Goal: Use online tool/utility: Utilize a website feature to perform a specific function

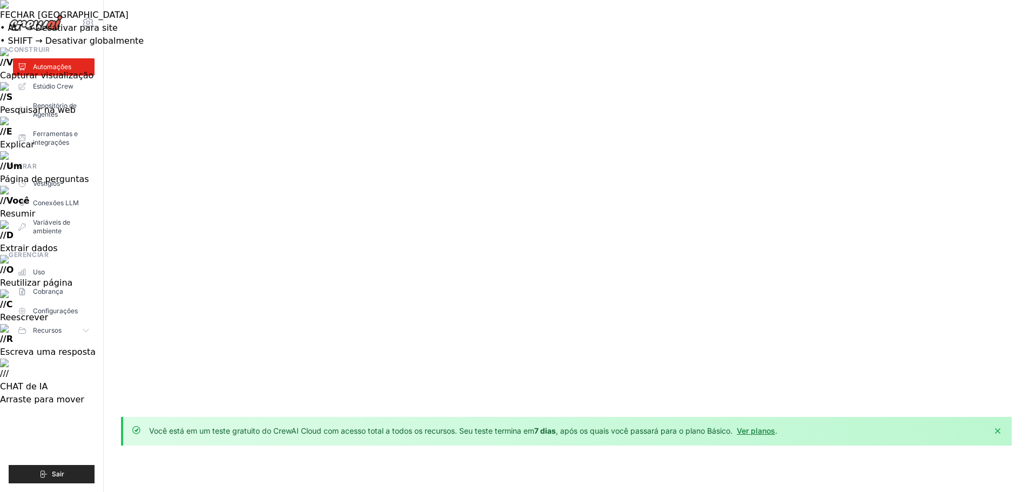
click at [57, 84] on font "Estúdio Crew" at bounding box center [54, 86] width 41 height 8
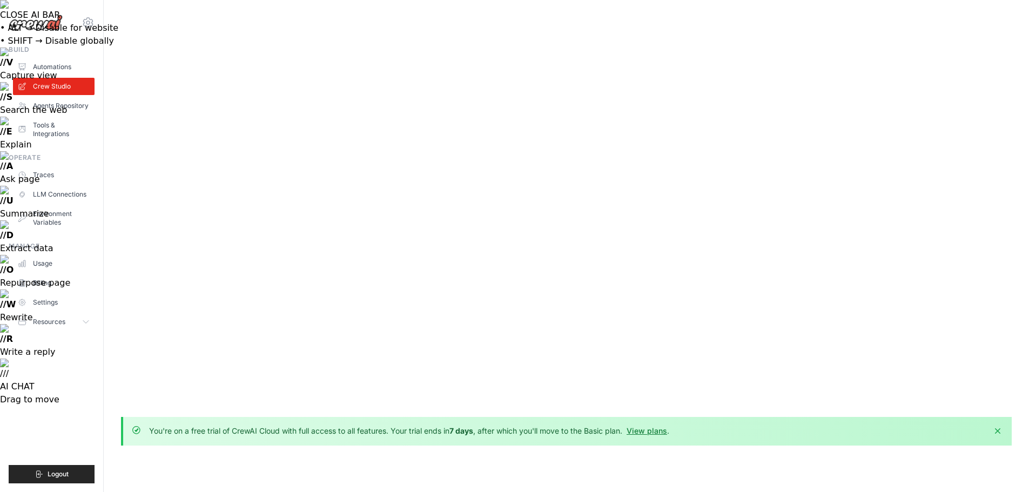
click at [988, 426] on div "Dismiss" at bounding box center [994, 431] width 17 height 11
click at [997, 428] on icon "button" at bounding box center [997, 430] width 5 height 5
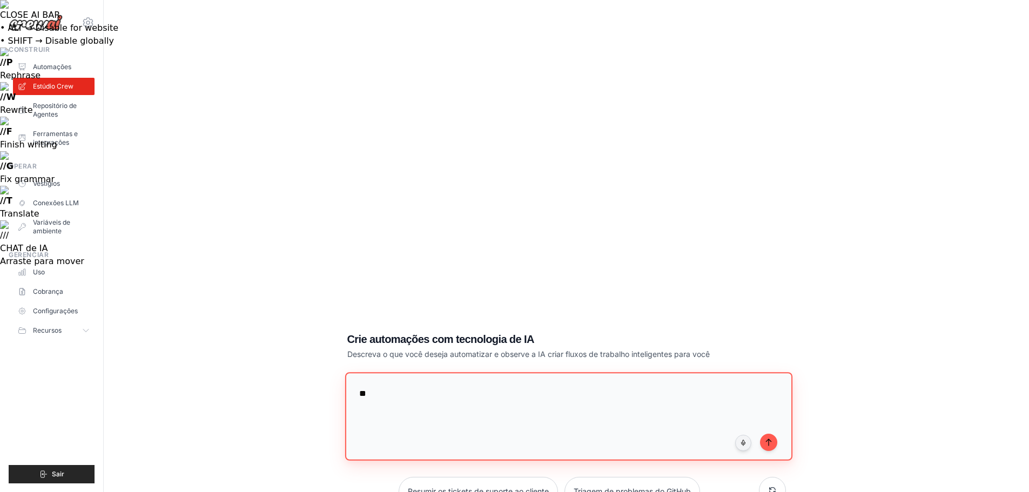
type textarea "*"
type textarea "**********"
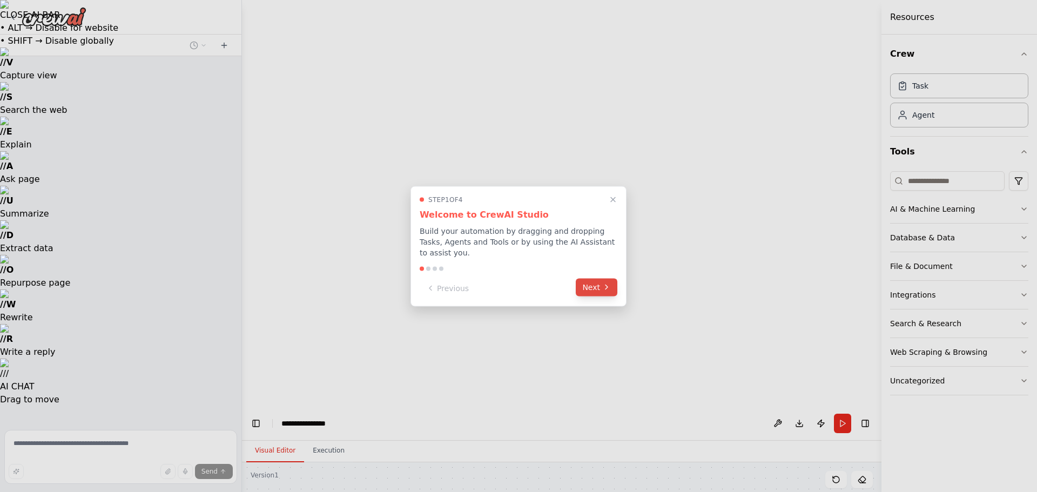
click at [607, 284] on icon at bounding box center [606, 287] width 9 height 9
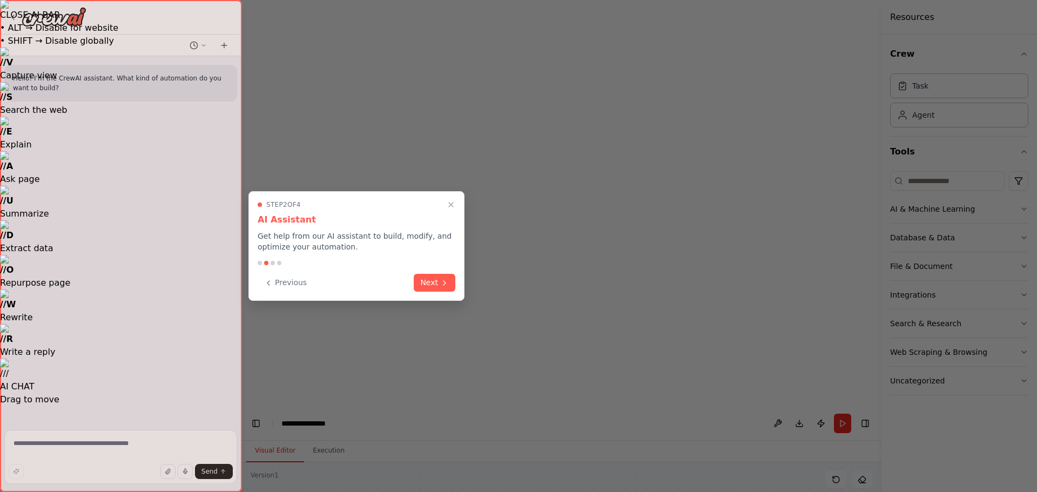
click at [607, 284] on div at bounding box center [518, 246] width 1037 height 492
click at [442, 282] on icon at bounding box center [444, 282] width 9 height 9
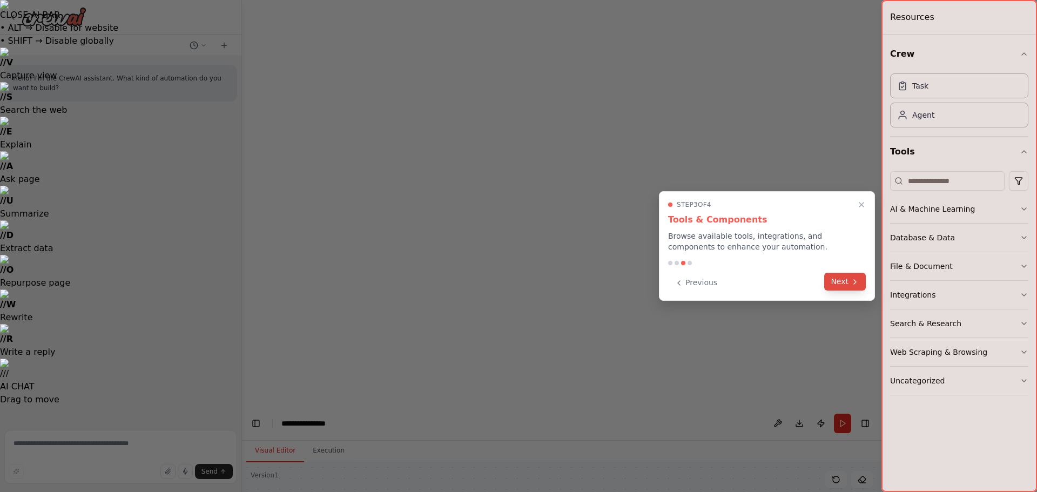
click at [852, 282] on icon at bounding box center [855, 282] width 9 height 9
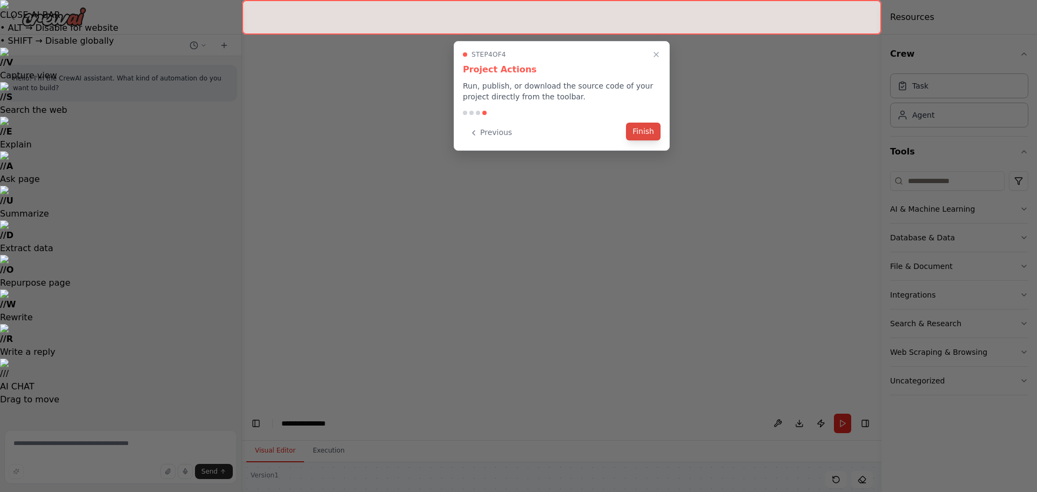
click at [641, 134] on button "Finish" at bounding box center [643, 132] width 35 height 18
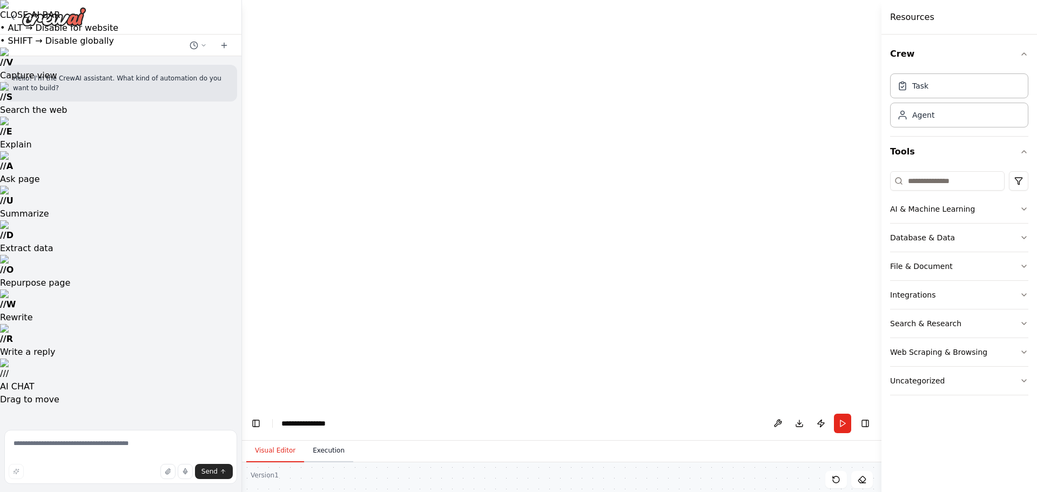
click at [326, 440] on button "Execution" at bounding box center [328, 451] width 49 height 23
click at [272, 440] on button "Visual Editor" at bounding box center [275, 451] width 58 height 23
drag, startPoint x: 483, startPoint y: 248, endPoint x: 571, endPoint y: 242, distance: 87.7
click at [998, 207] on button "AI & Machine Learning" at bounding box center [959, 209] width 138 height 28
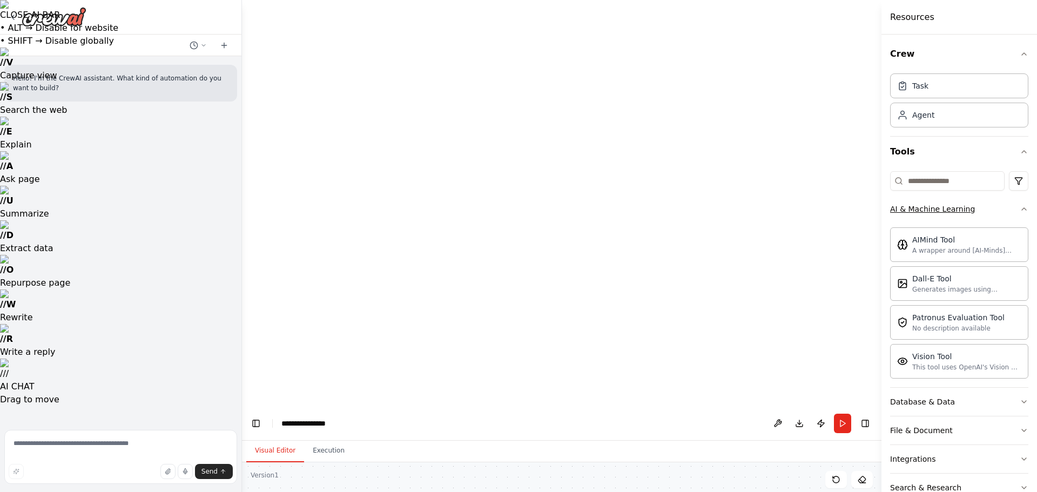
click at [1007, 210] on button "AI & Machine Learning" at bounding box center [959, 209] width 138 height 28
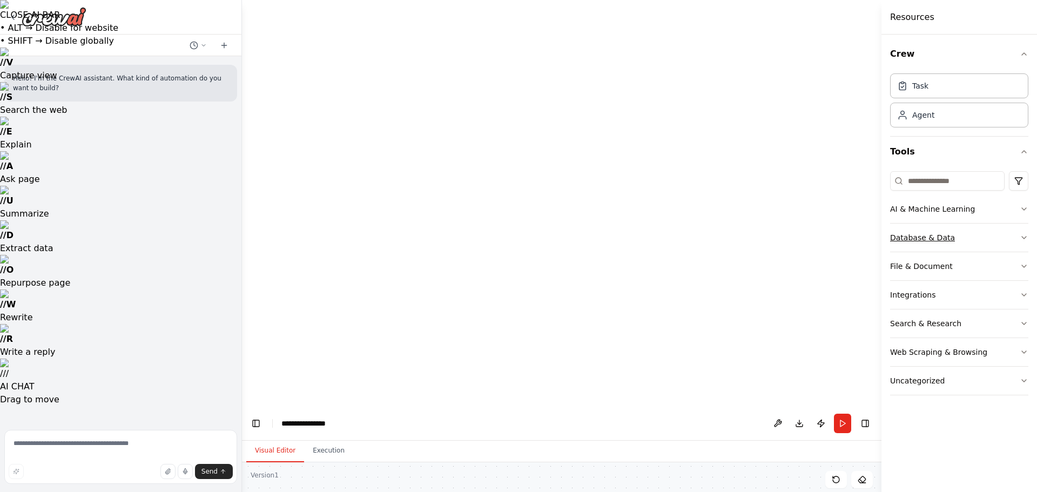
click at [998, 240] on button "Database & Data" at bounding box center [959, 238] width 138 height 28
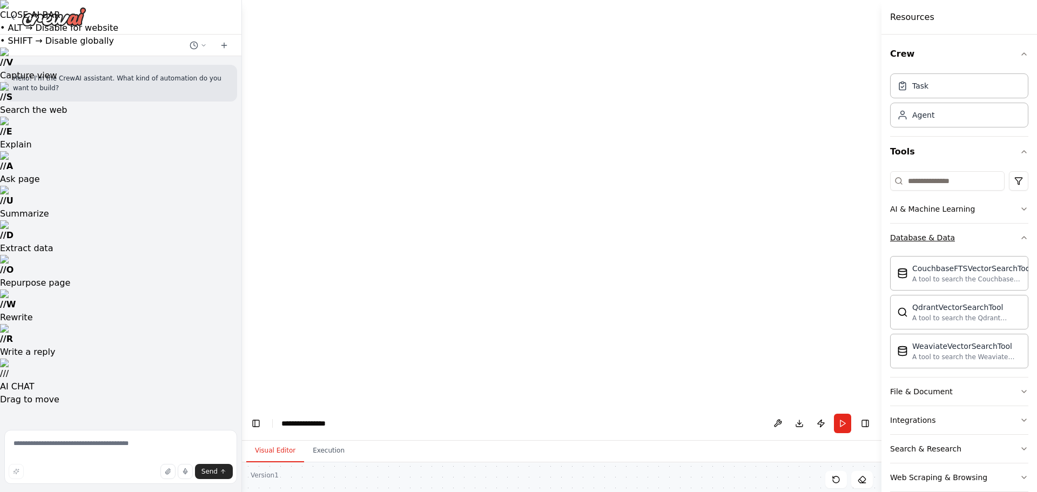
click at [998, 240] on button "Database & Data" at bounding box center [959, 238] width 138 height 28
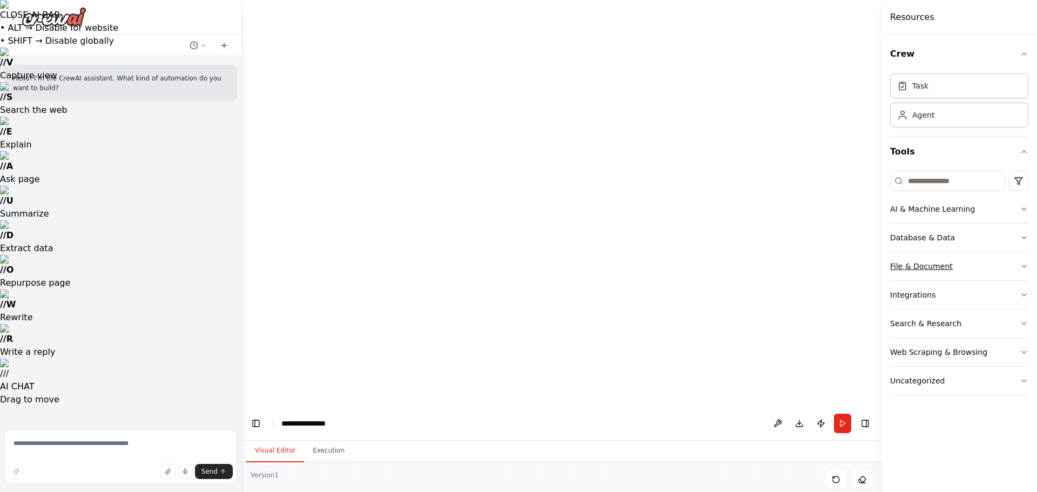
click at [974, 276] on button "File & Document" at bounding box center [959, 266] width 138 height 28
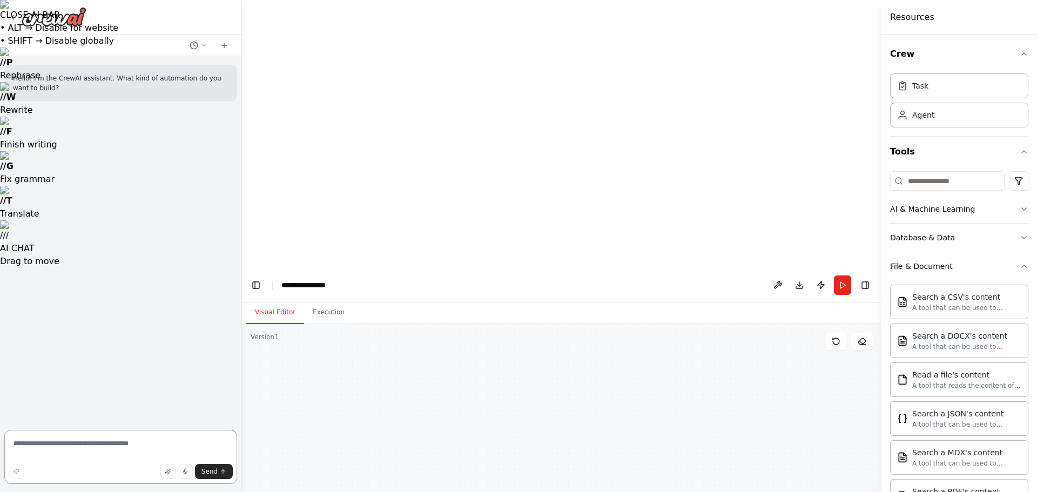
click at [98, 448] on textarea at bounding box center [120, 457] width 233 height 54
click at [11, 18] on icon at bounding box center [13, 17] width 9 height 9
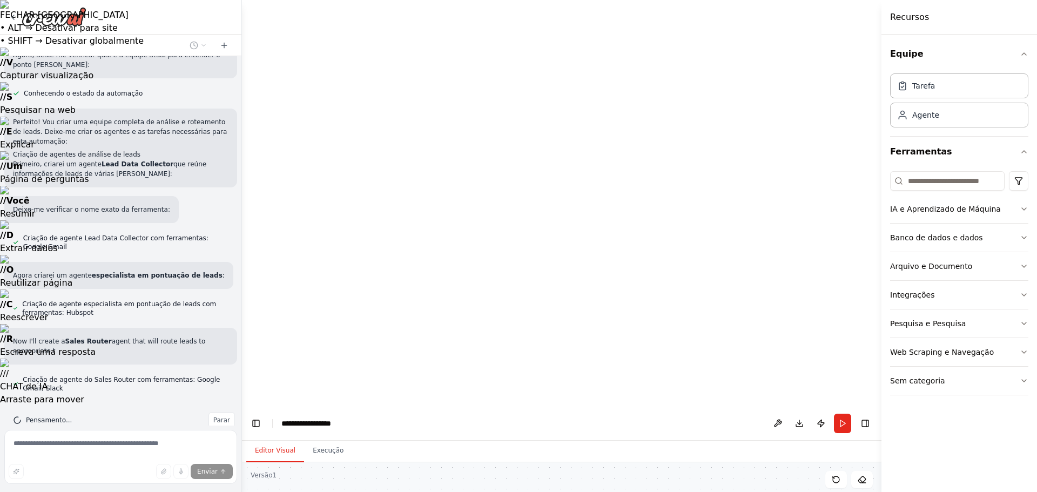
scroll to position [418, 0]
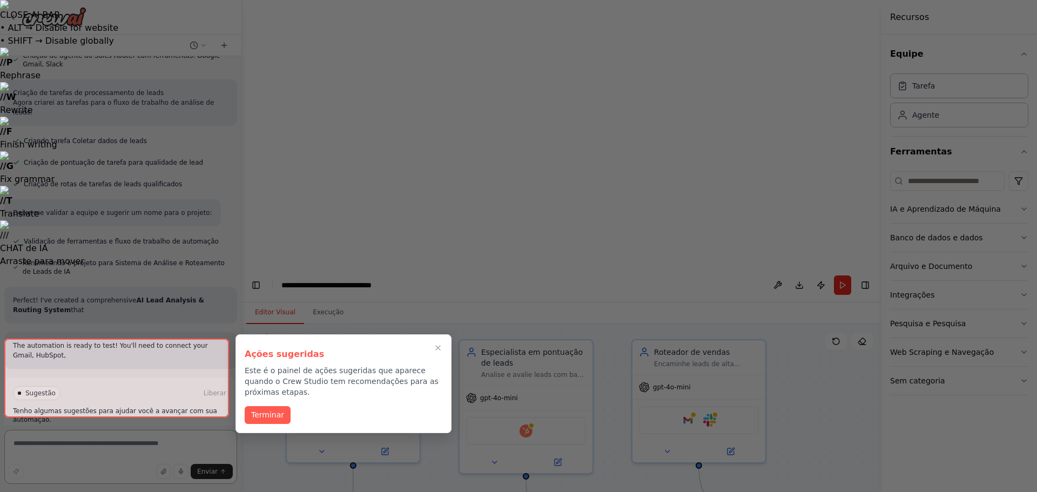
scroll to position [751, 0]
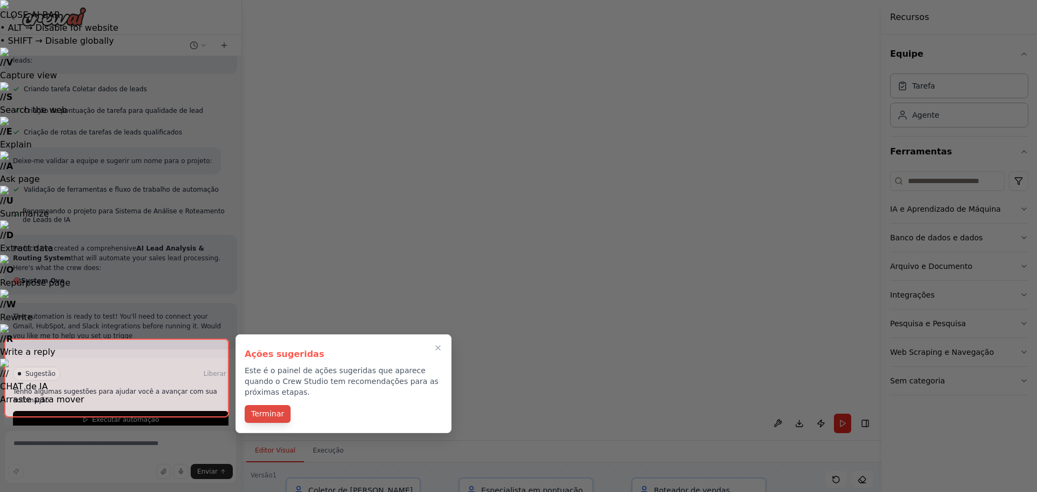
click at [268, 409] on font "Terminar" at bounding box center [267, 413] width 33 height 9
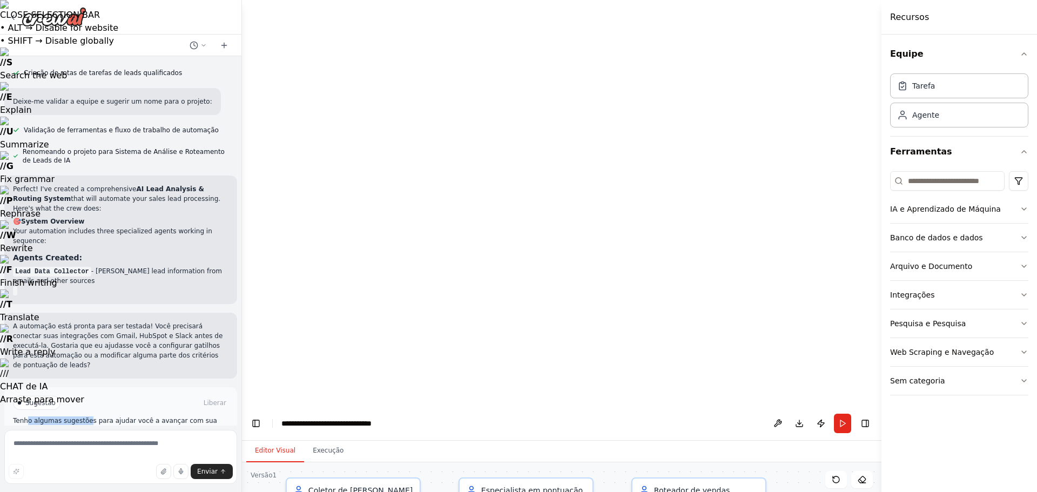
scroll to position [853, 0]
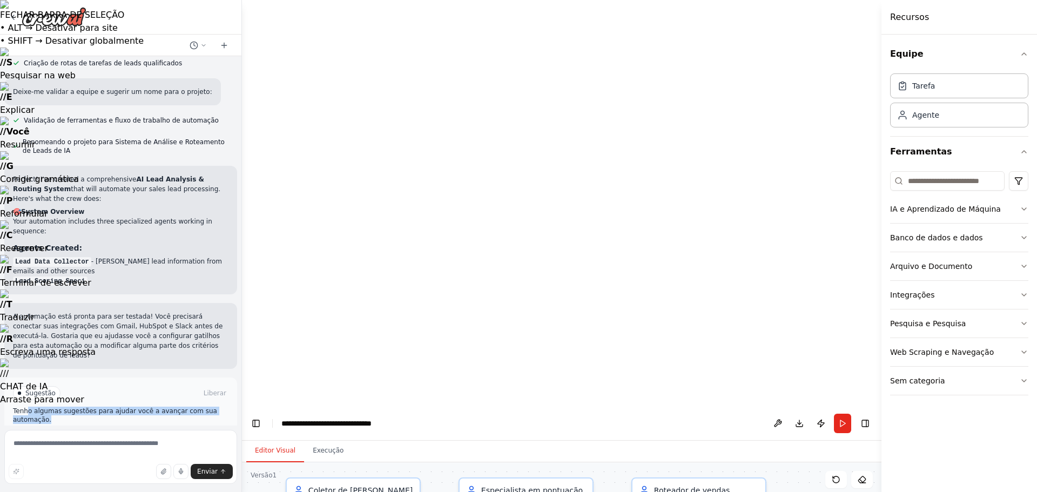
drag, startPoint x: 32, startPoint y: 369, endPoint x: 160, endPoint y: 383, distance: 128.3
click at [160, 407] on p "Tenho algumas sugestões para ajudar você a avançar com sua automação." at bounding box center [121, 415] width 216 height 17
click at [161, 430] on button "Executar automação" at bounding box center [121, 438] width 216 height 17
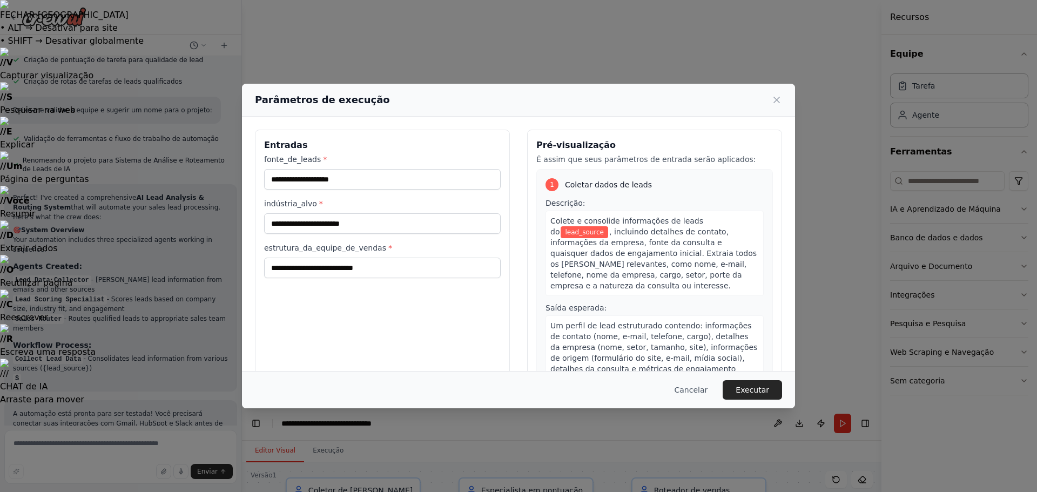
scroll to position [844, 0]
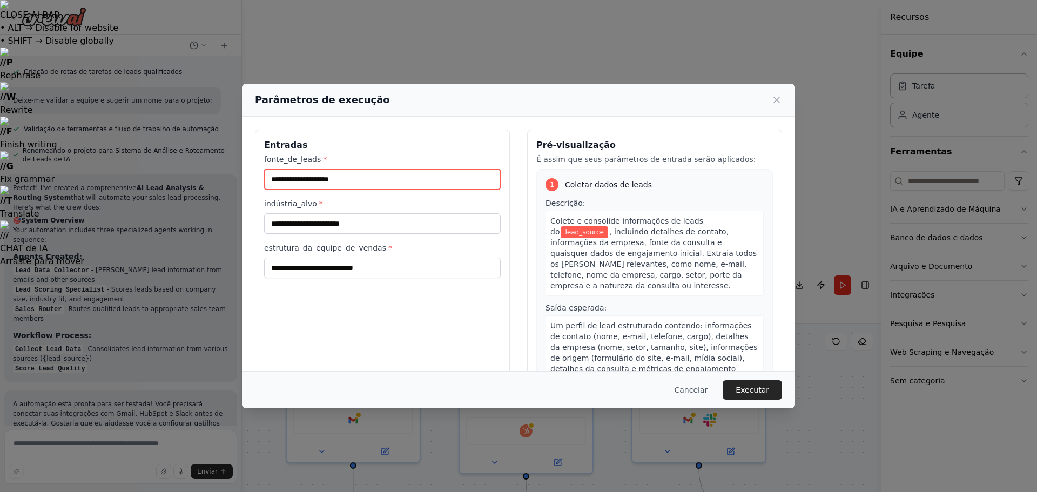
click at [338, 183] on input "fonte_de_leads *" at bounding box center [382, 179] width 237 height 21
click at [374, 157] on label "fonte_de_leads *" at bounding box center [382, 159] width 237 height 11
click at [374, 169] on input "fonte_de_leads *" at bounding box center [382, 179] width 237 height 21
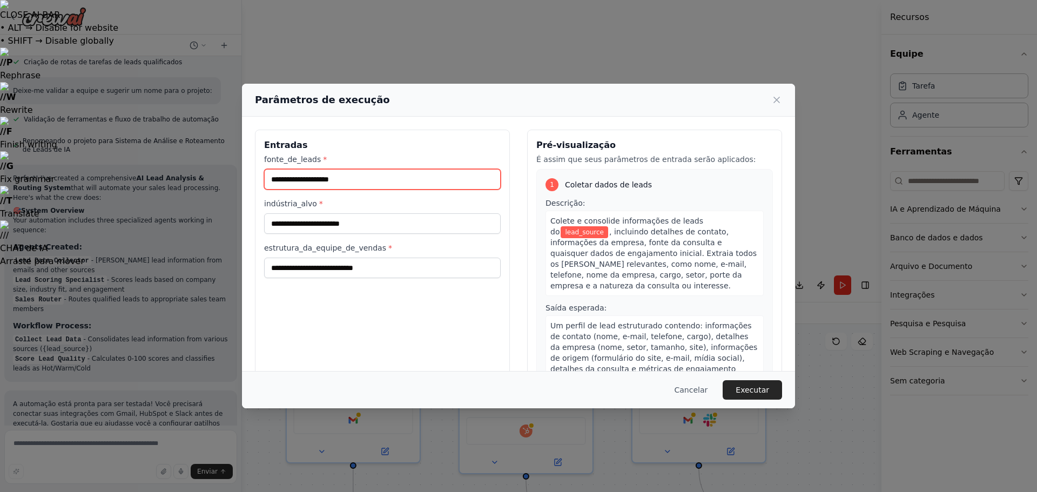
scroll to position [864, 0]
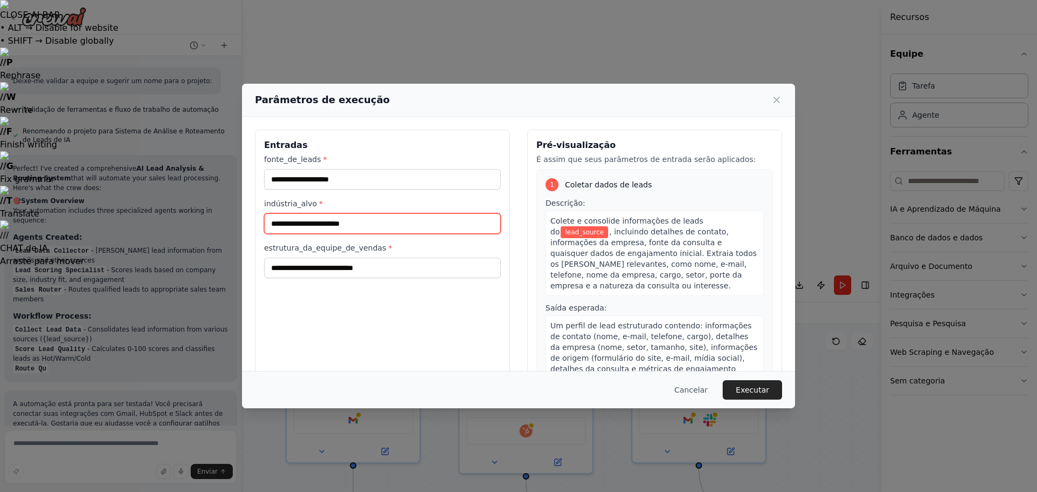
click at [385, 225] on input "indústria_alvo *" at bounding box center [382, 223] width 237 height 21
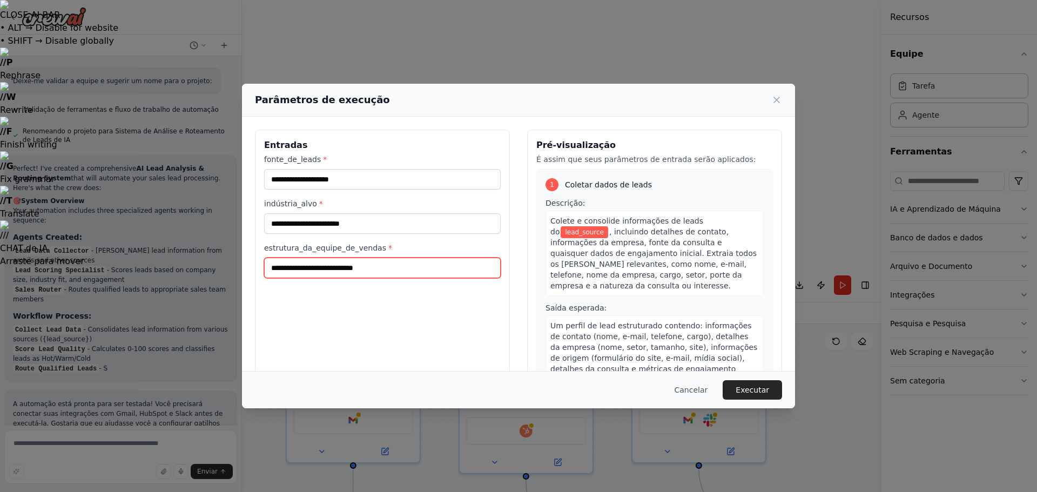
click at [399, 274] on input "estrutura_da_equipe_de_vendas *" at bounding box center [382, 268] width 237 height 21
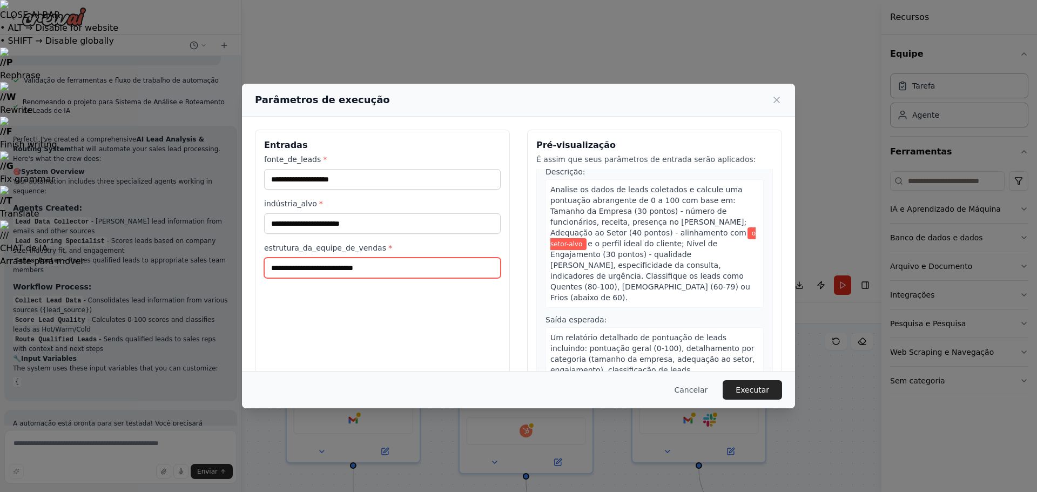
scroll to position [450, 0]
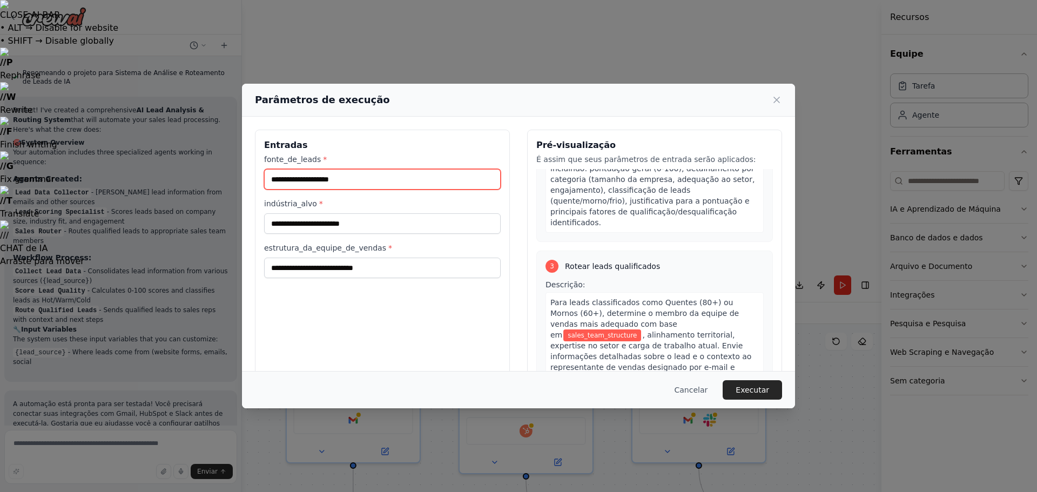
click at [368, 185] on input "fonte_de_leads *" at bounding box center [382, 179] width 237 height 21
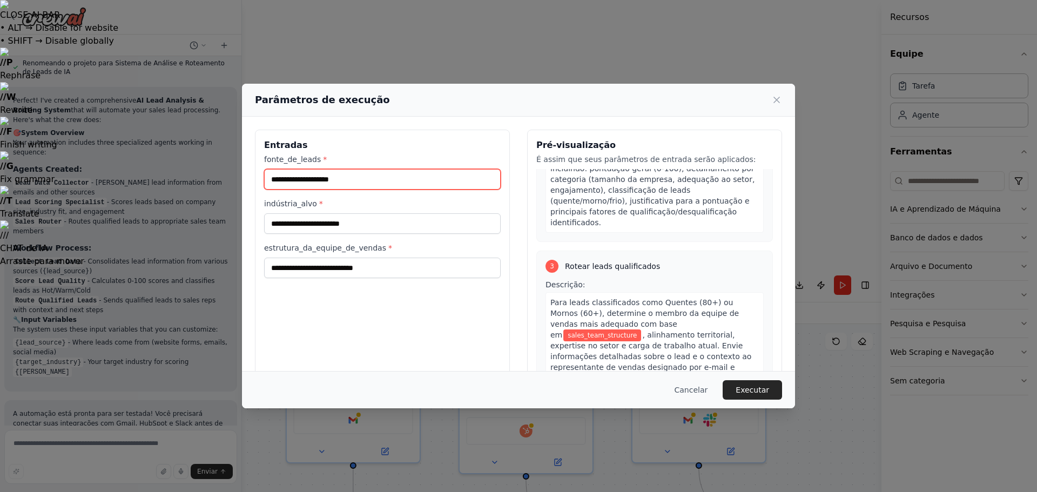
scroll to position [941, 0]
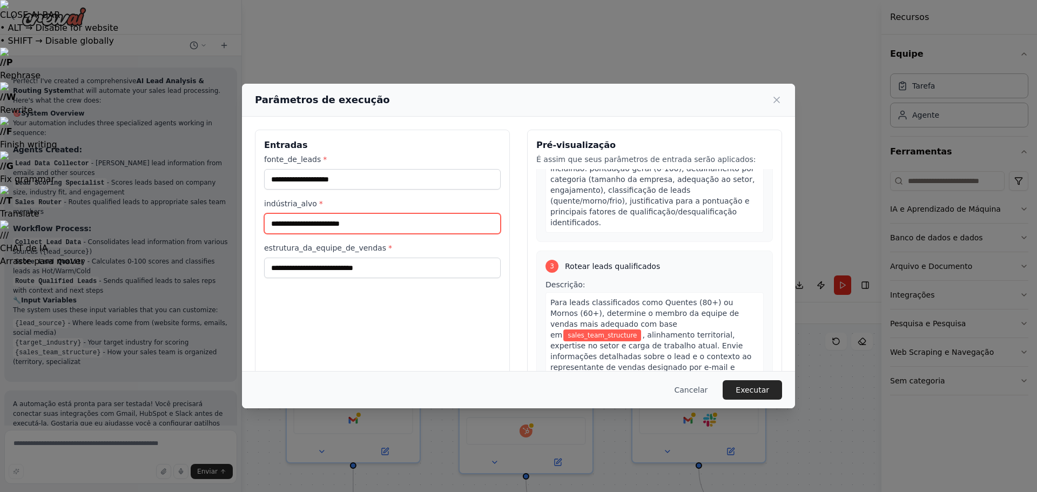
click at [362, 222] on input "indústria_alvo *" at bounding box center [382, 223] width 237 height 21
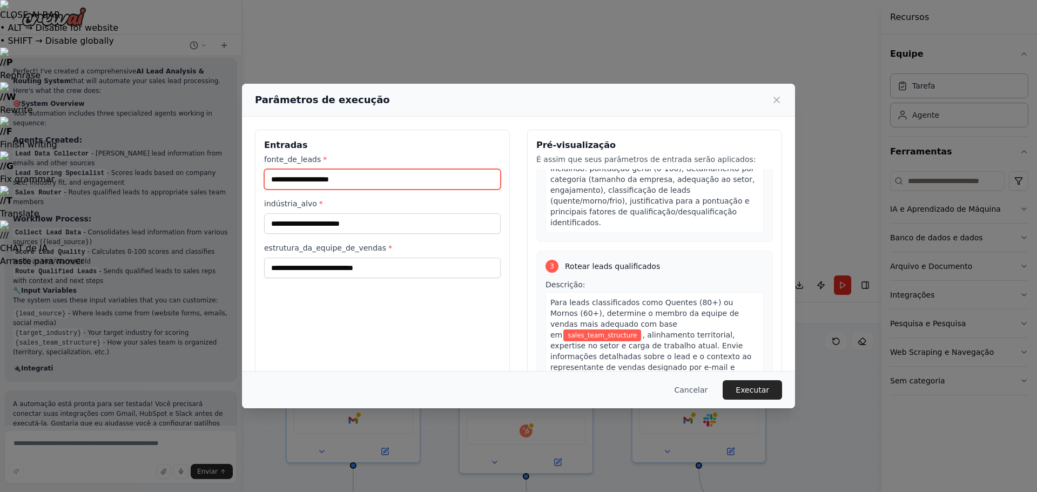
click at [371, 178] on input "fonte_de_leads *" at bounding box center [382, 179] width 237 height 21
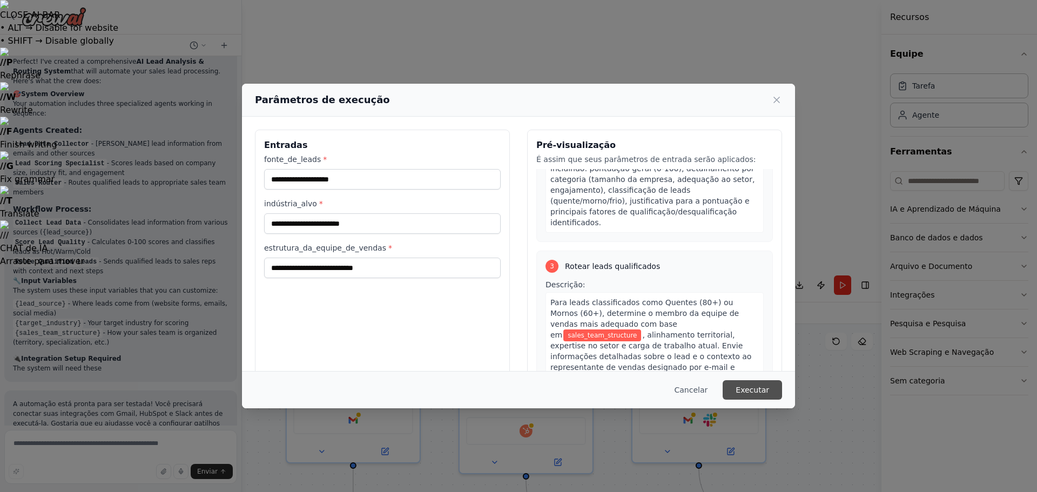
click at [756, 389] on font "Executar" at bounding box center [752, 390] width 33 height 9
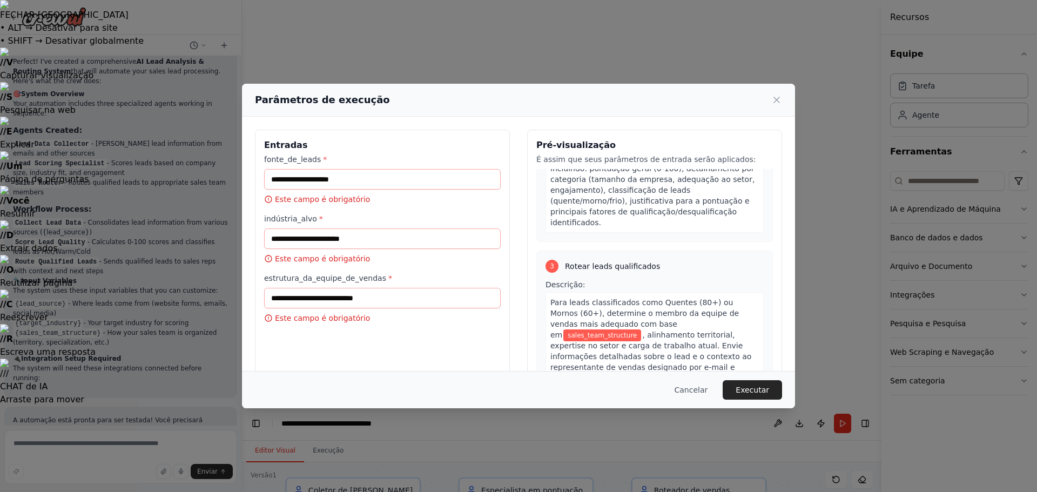
scroll to position [990, 0]
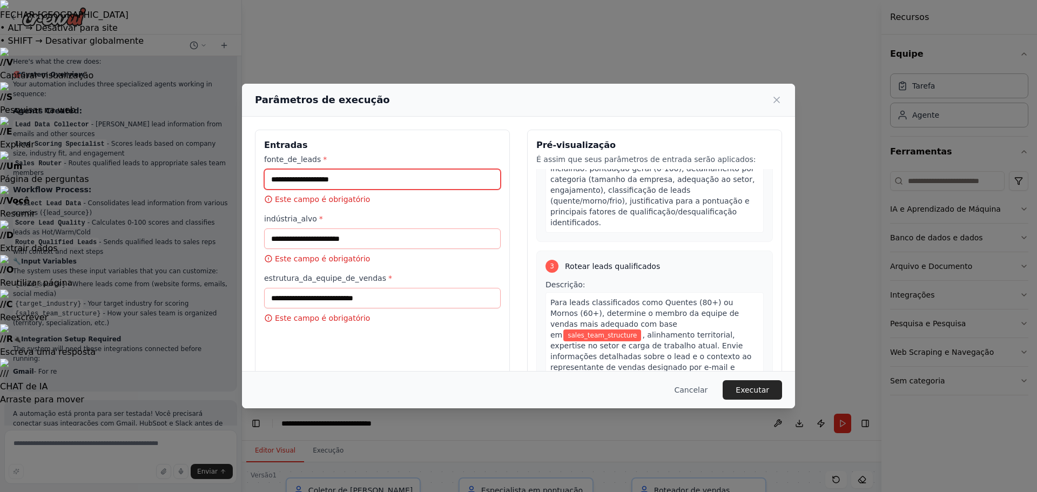
click at [374, 178] on input "fonte_de_leads *" at bounding box center [382, 179] width 237 height 21
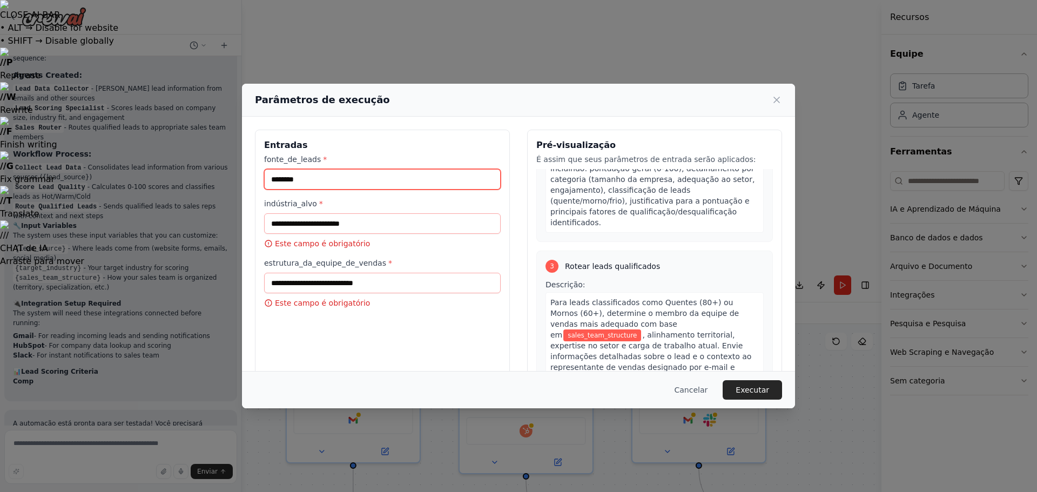
scroll to position [1035, 0]
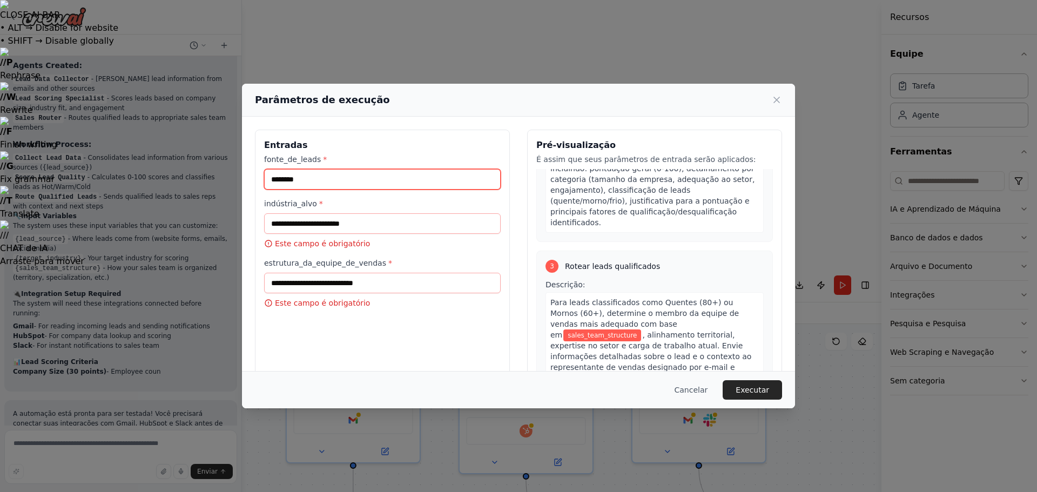
type input "********"
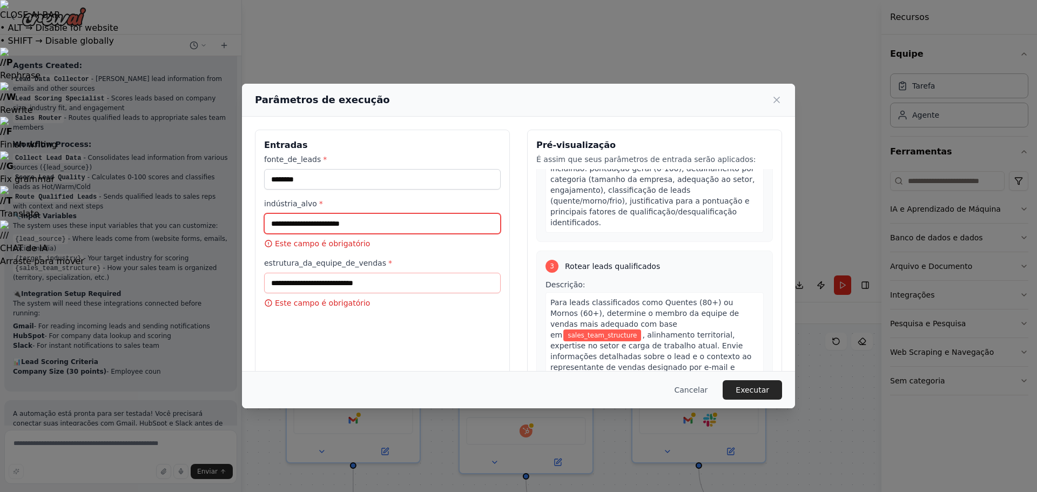
click at [314, 220] on input "indústria_alvo *" at bounding box center [382, 223] width 237 height 21
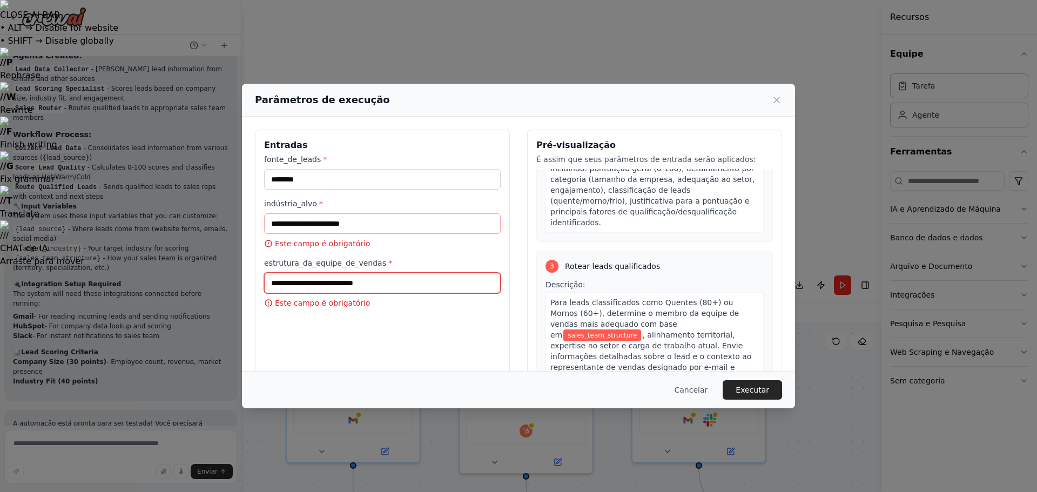
click at [305, 284] on input "estrutura_da_equipe_de_vendas *" at bounding box center [382, 283] width 237 height 21
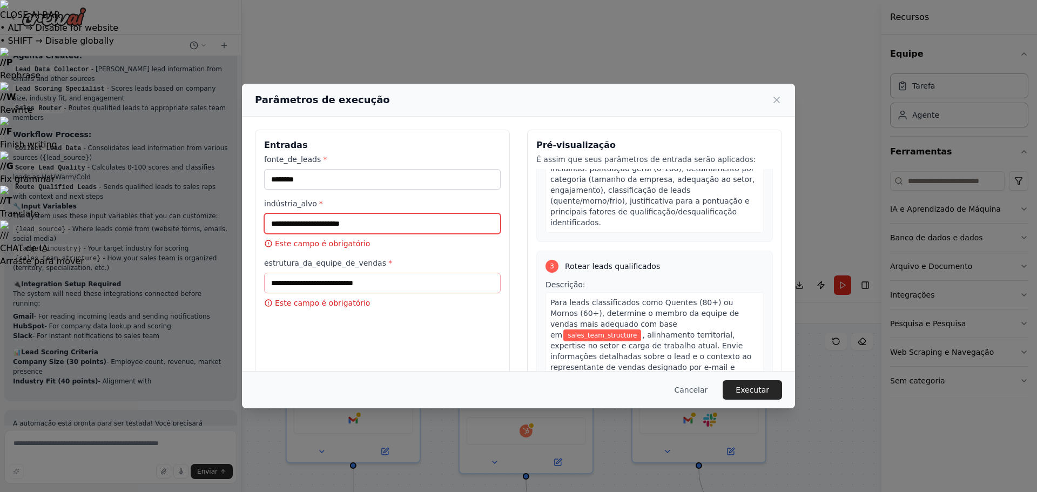
click at [315, 216] on input "indústria_alvo *" at bounding box center [382, 223] width 237 height 21
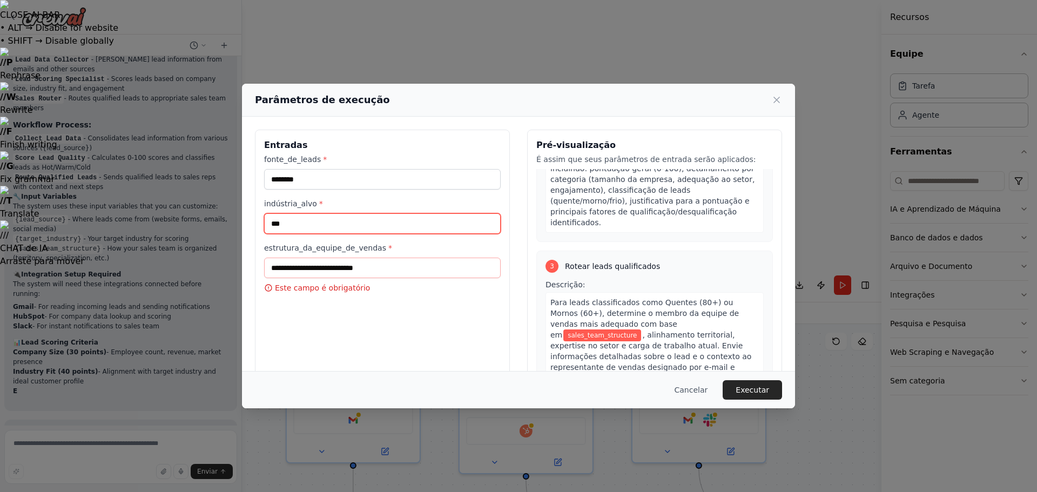
scroll to position [1065, 0]
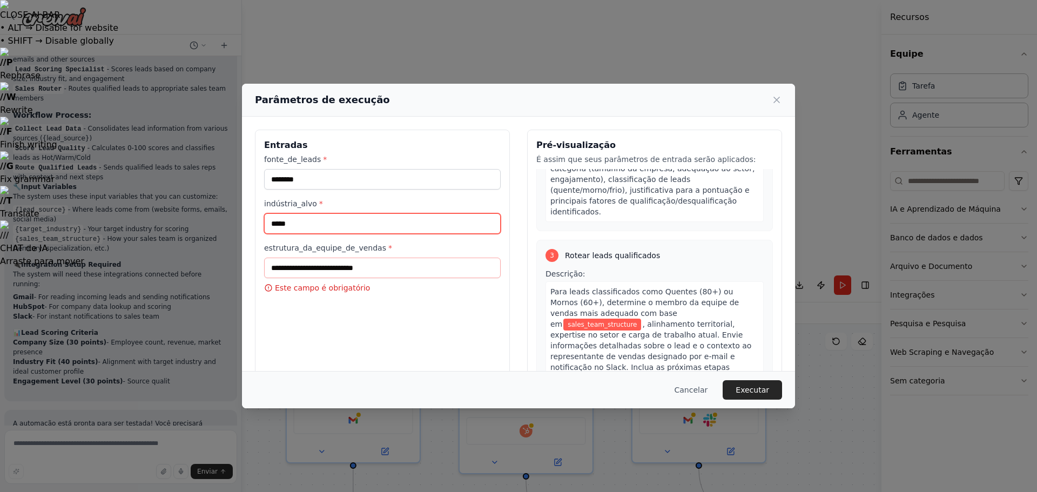
type input "*****"
click at [370, 270] on input "estrutura_da_equipe_de_vendas *" at bounding box center [382, 268] width 237 height 21
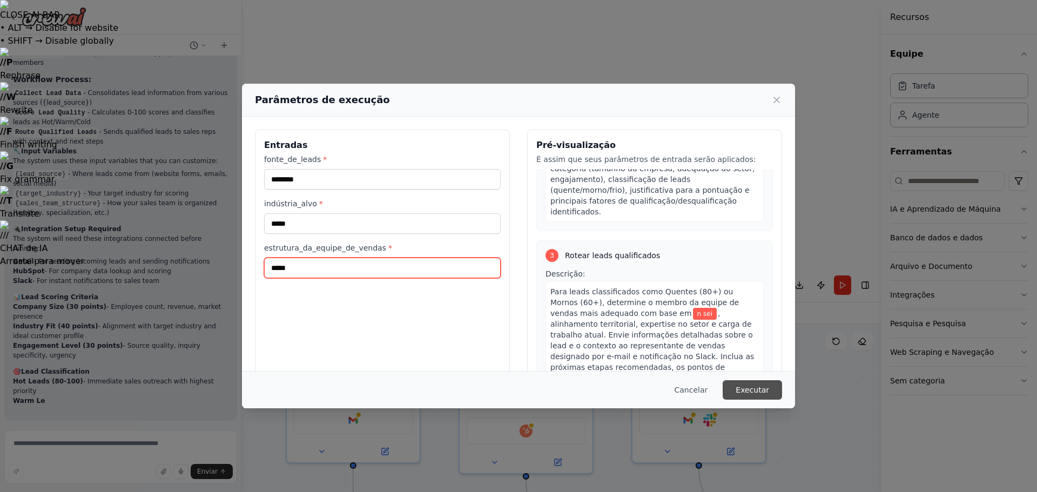
scroll to position [1110, 0]
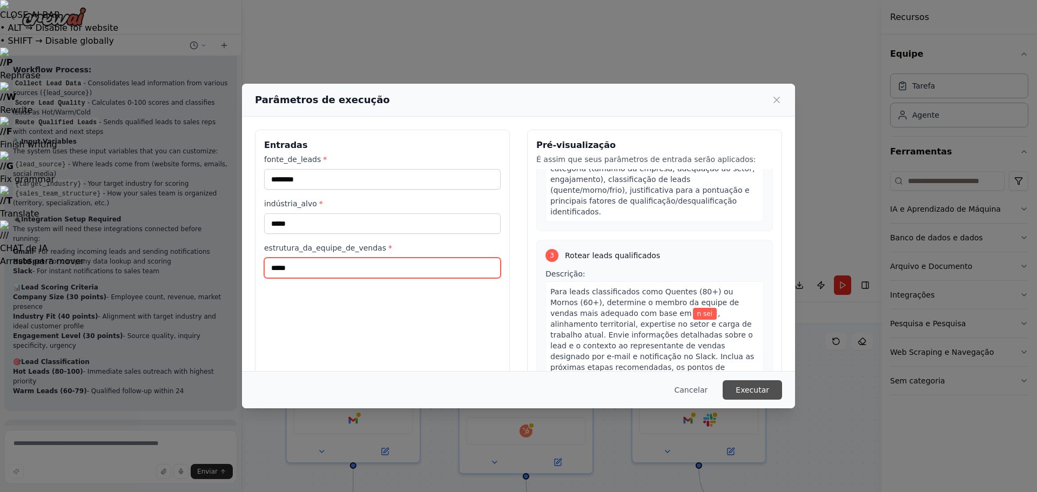
type input "*****"
click at [756, 389] on font "Executar" at bounding box center [752, 390] width 33 height 9
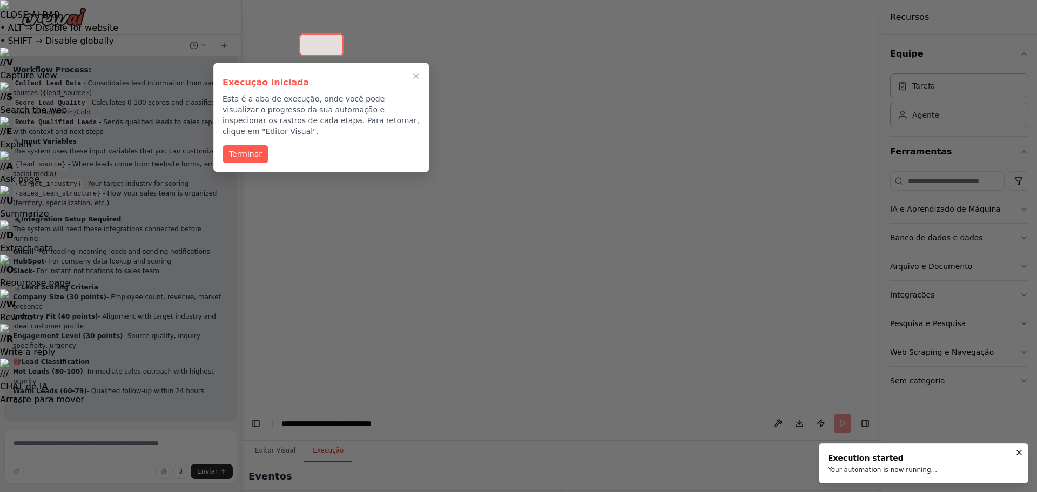
scroll to position [1120, 0]
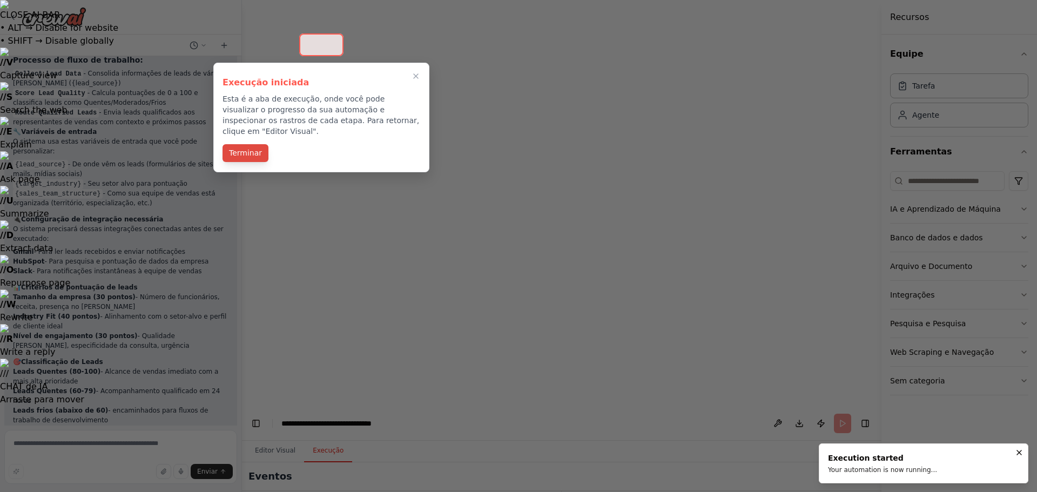
click at [247, 149] on font "Terminar" at bounding box center [245, 153] width 33 height 9
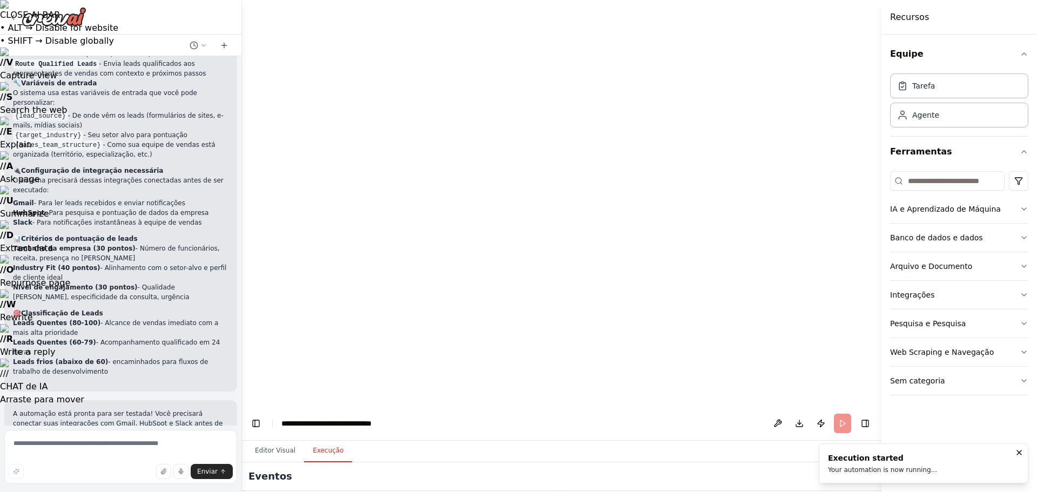
scroll to position [0, 0]
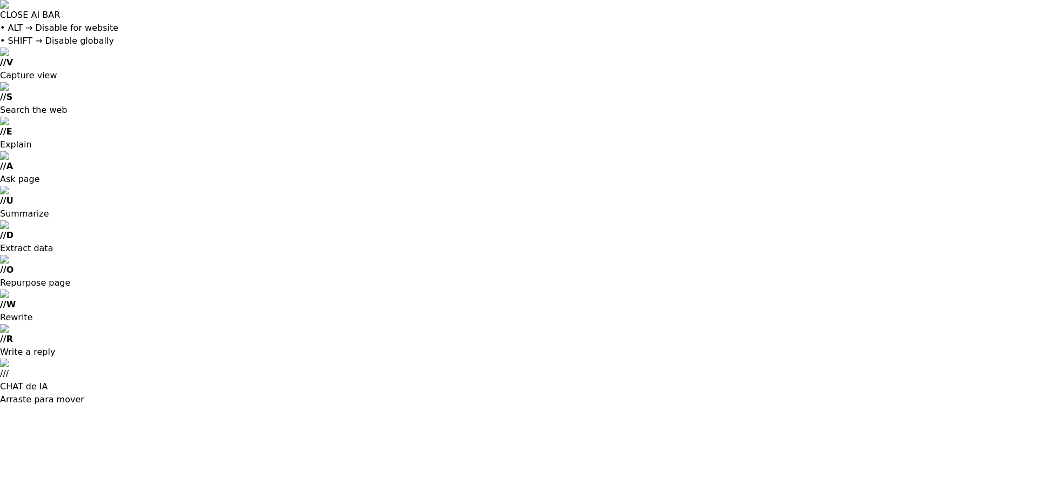
click at [450, 152] on html "CLOSE AI BAR • ALT → Disable for website • SHIFT → Disable globally // V Captur…" at bounding box center [518, 203] width 1037 height 406
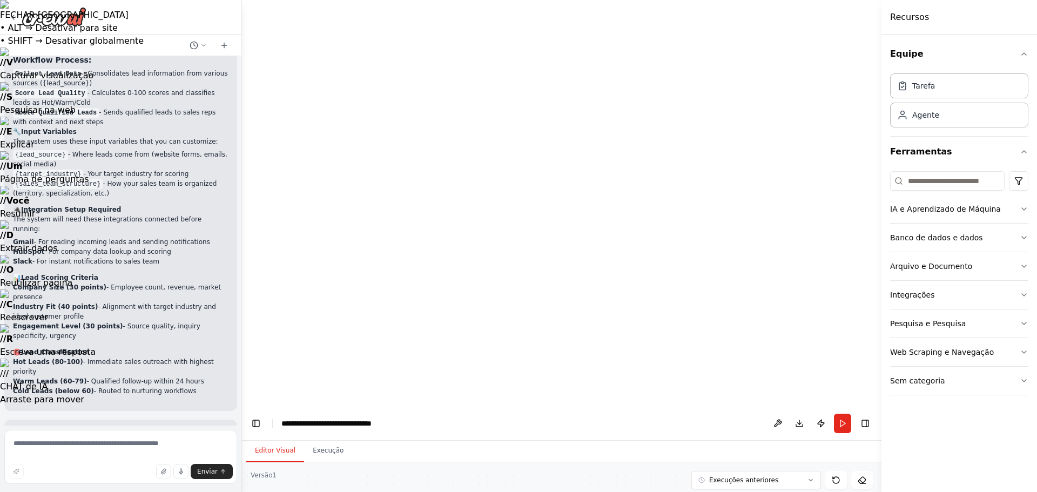
scroll to position [1129, 0]
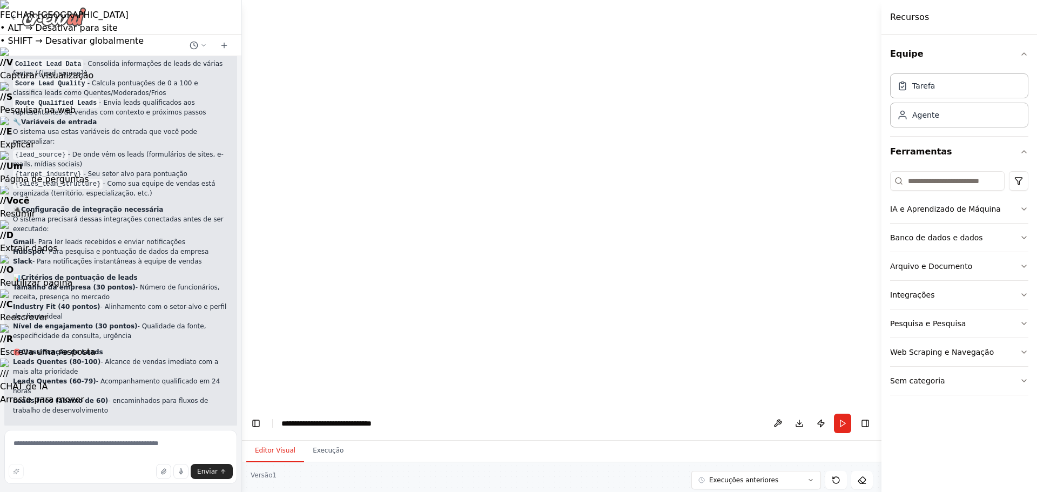
click at [56, 23] on img at bounding box center [54, 16] width 65 height 19
